Goal: Task Accomplishment & Management: Manage account settings

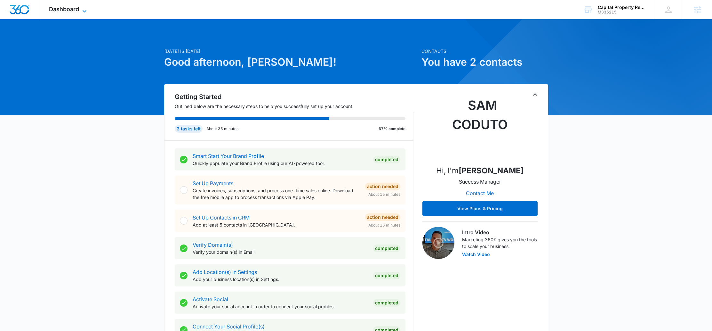
click at [66, 8] on span "Dashboard" at bounding box center [64, 9] width 30 height 7
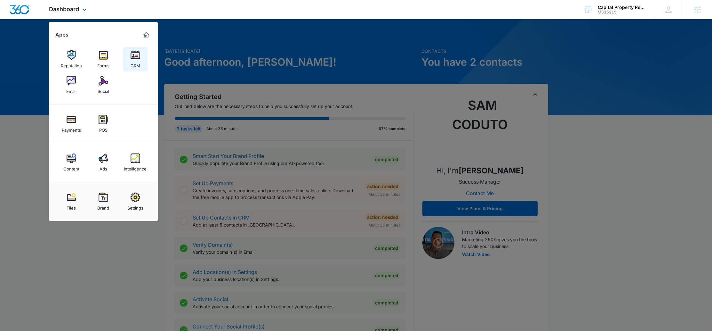
click at [136, 61] on div "CRM" at bounding box center [136, 64] width 10 height 8
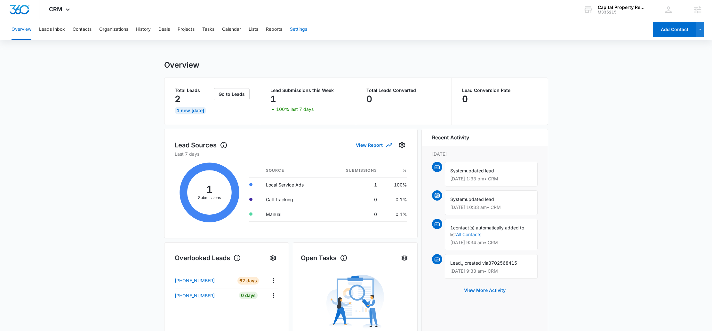
click at [304, 31] on button "Settings" at bounding box center [298, 29] width 17 height 20
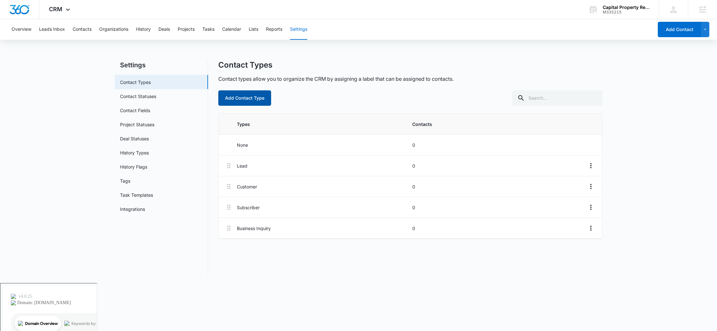
click at [245, 97] on button "Add Contact Type" at bounding box center [244, 97] width 53 height 15
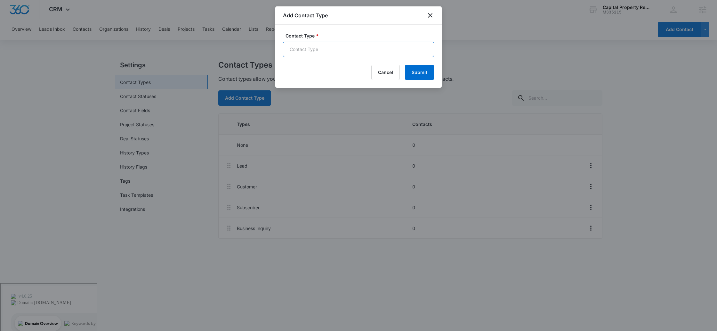
click at [317, 52] on input "Contact Type *" at bounding box center [358, 49] width 151 height 15
type input "LSA Lead Notification"
click at [418, 75] on button "Submit" at bounding box center [419, 72] width 29 height 15
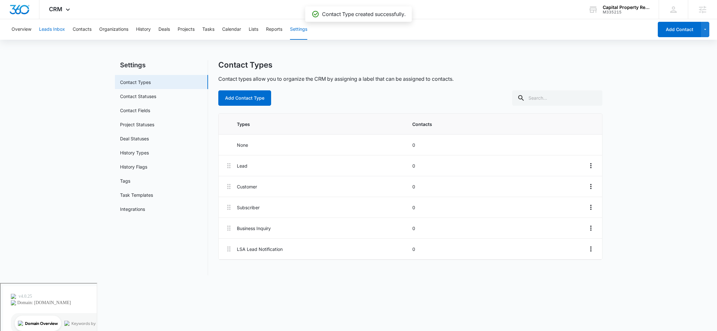
click at [60, 32] on button "Leads Inbox" at bounding box center [52, 29] width 26 height 20
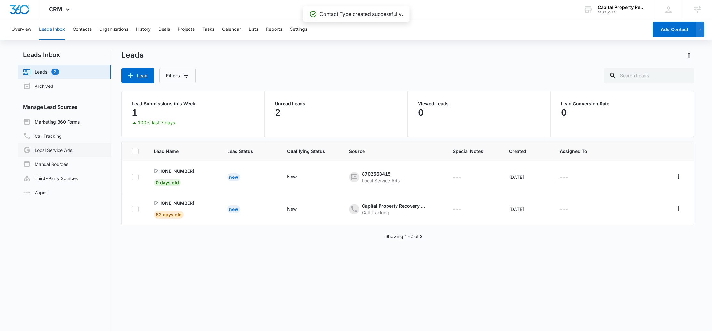
click at [56, 147] on link "Local Service Ads" at bounding box center [47, 150] width 49 height 8
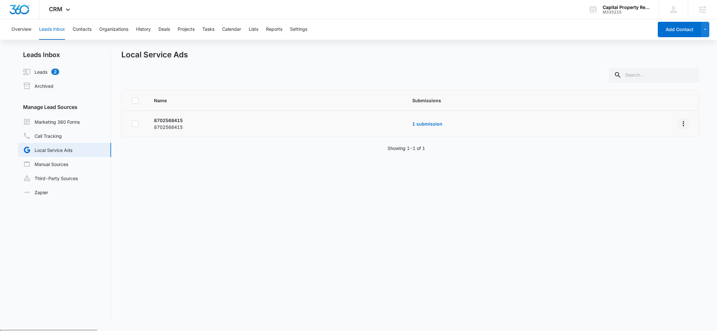
click at [679, 121] on icon "Overflow Menu" at bounding box center [683, 124] width 8 height 8
click at [657, 149] on div "Submission Rules" at bounding box center [650, 151] width 36 height 4
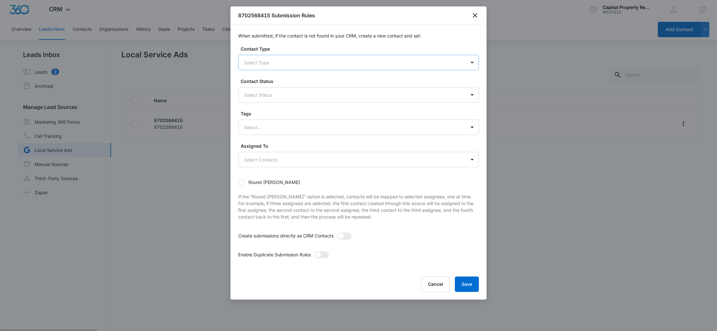
click at [301, 62] on div at bounding box center [350, 63] width 213 height 8
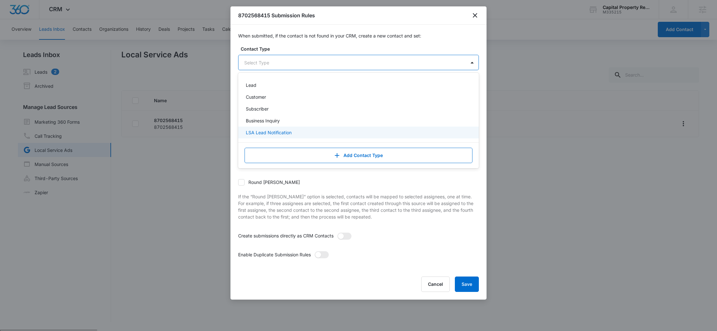
click at [295, 135] on div "LSA Lead Notification" at bounding box center [358, 132] width 224 height 7
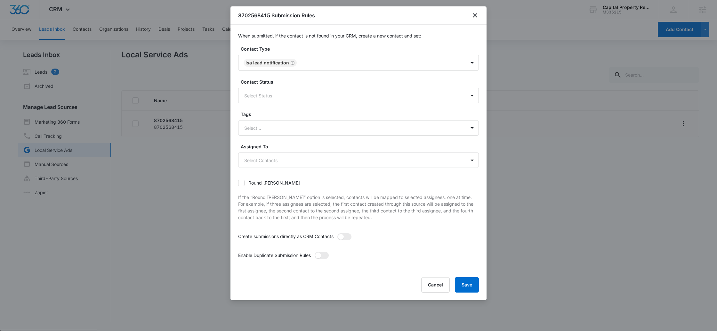
click at [446, 190] on div "Round [PERSON_NAME] If the “Round [PERSON_NAME]” option is selected, contacts w…" at bounding box center [358, 200] width 241 height 50
click at [293, 164] on body "CRM Apps Reputation Forms CRM Email Social Payments POS Content Ads Intelligenc…" at bounding box center [358, 190] width 717 height 380
click at [283, 199] on div "[PERSON_NAME]" at bounding box center [358, 195] width 241 height 12
checkbox input "true"
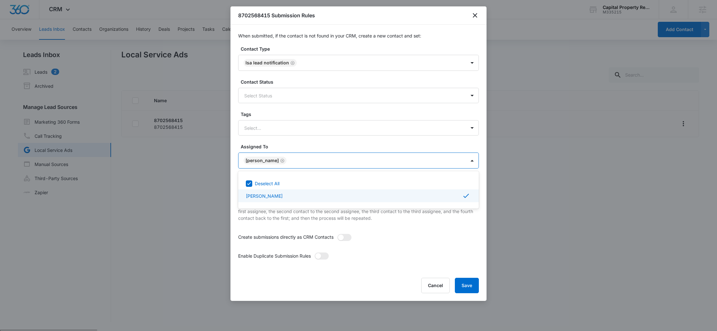
click at [446, 231] on div at bounding box center [358, 165] width 717 height 331
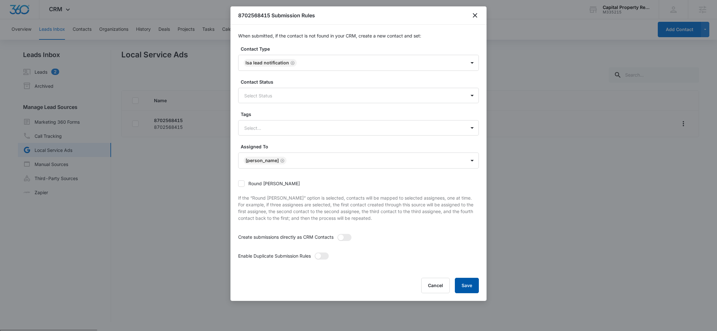
click at [468, 282] on button "Save" at bounding box center [467, 284] width 24 height 15
